Goal: Task Accomplishment & Management: Complete application form

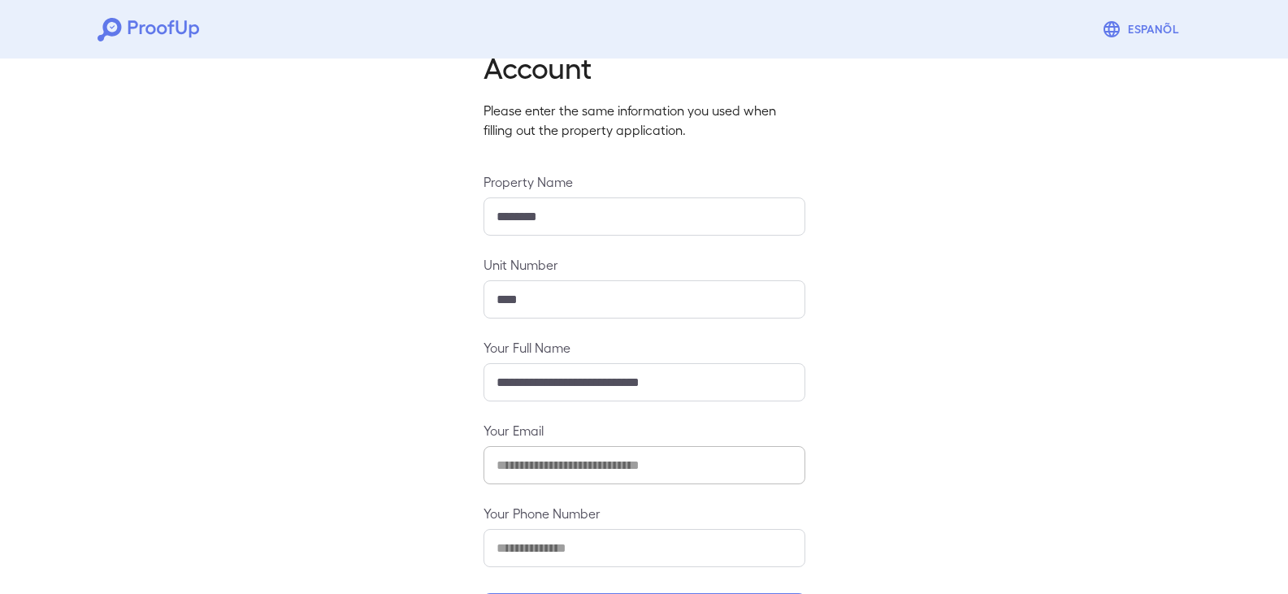
scroll to position [142, 0]
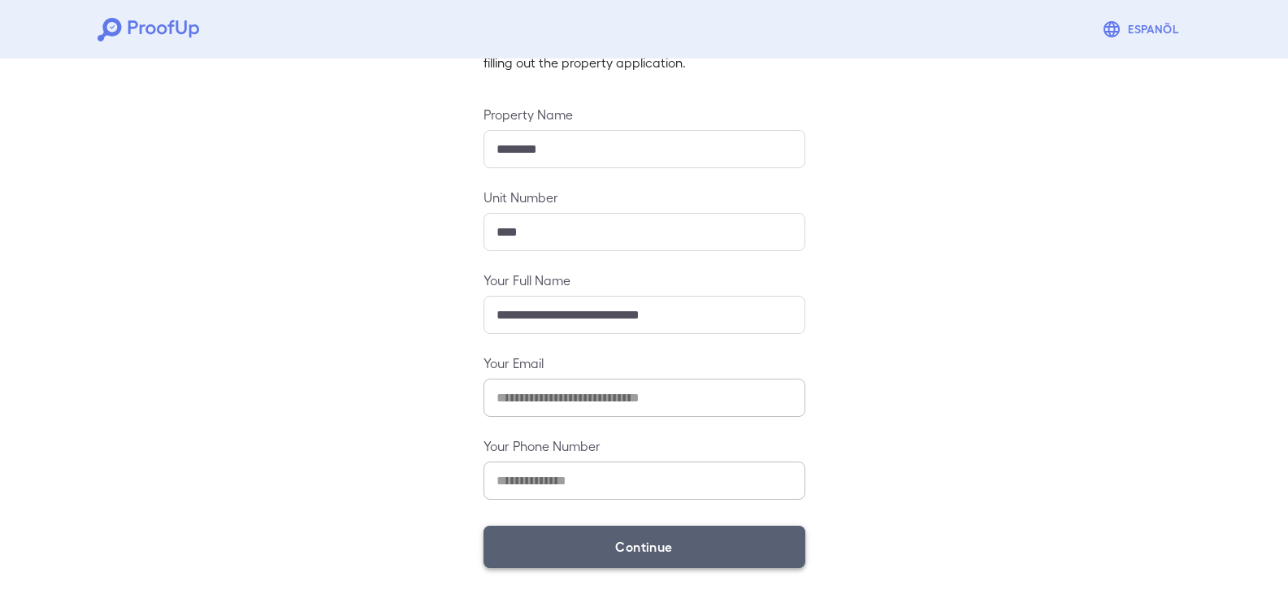
click at [608, 535] on button "Continue" at bounding box center [644, 547] width 322 height 42
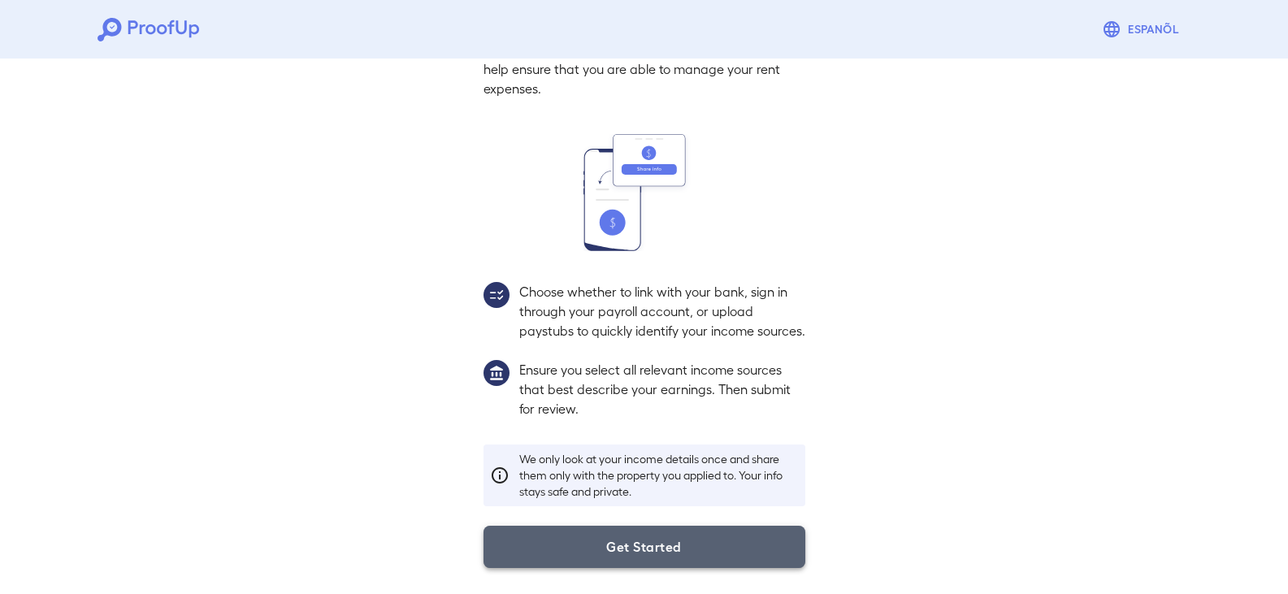
click at [626, 545] on button "Get Started" at bounding box center [644, 547] width 322 height 42
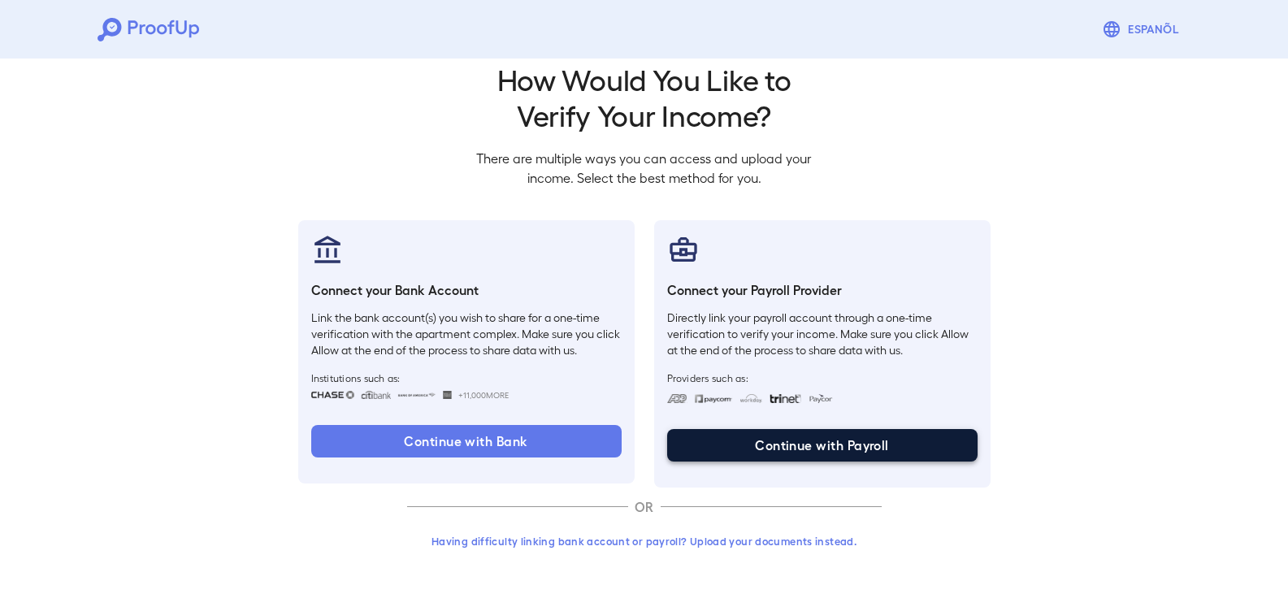
click at [834, 450] on button "Continue with Payroll" at bounding box center [822, 445] width 310 height 32
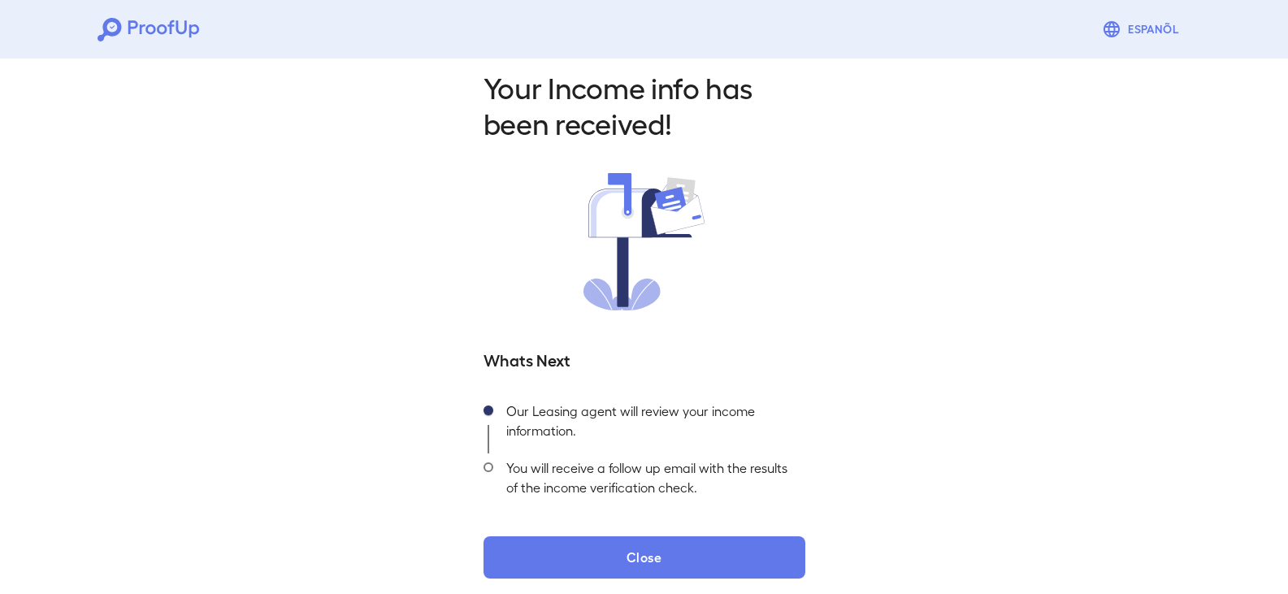
scroll to position [29, 0]
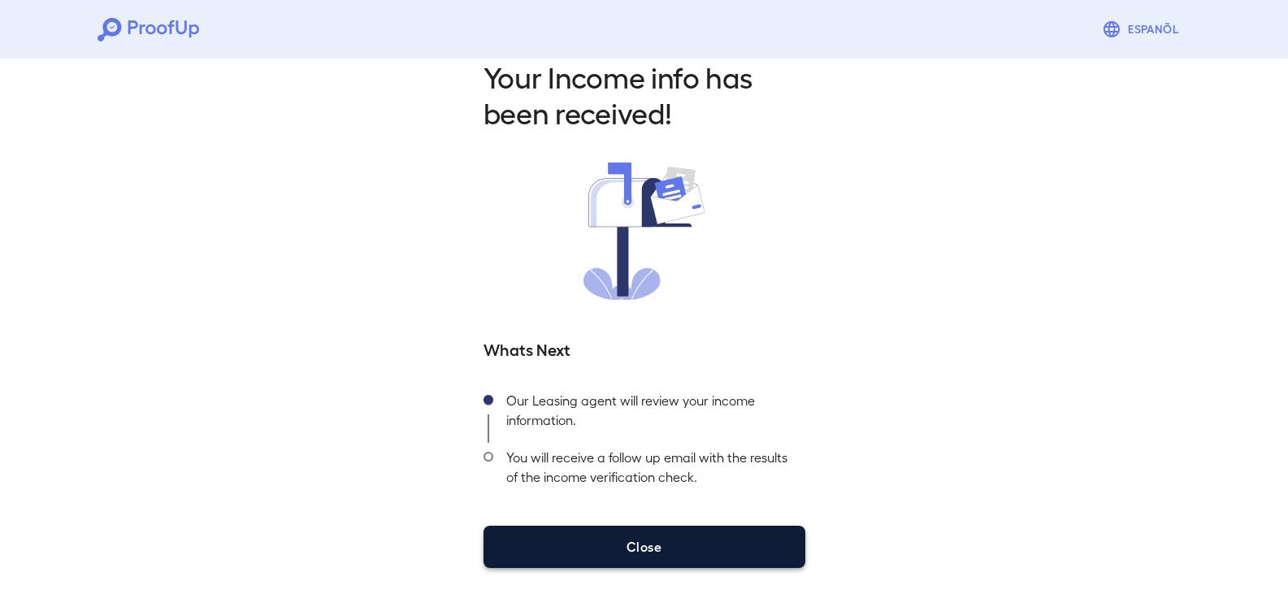
click at [638, 537] on button "Close" at bounding box center [644, 547] width 322 height 42
